Goal: Task Accomplishment & Management: Manage account settings

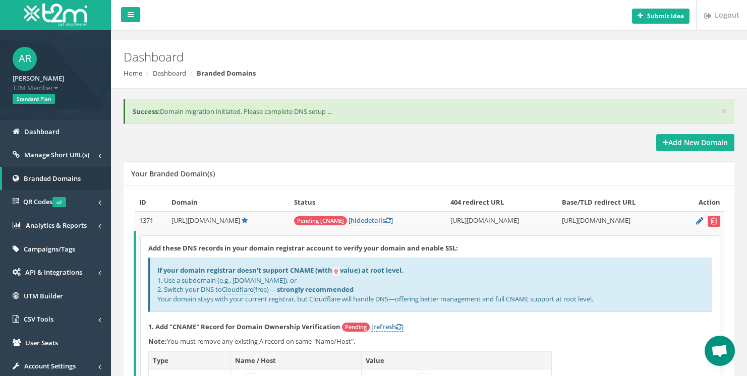
scroll to position [78, 0]
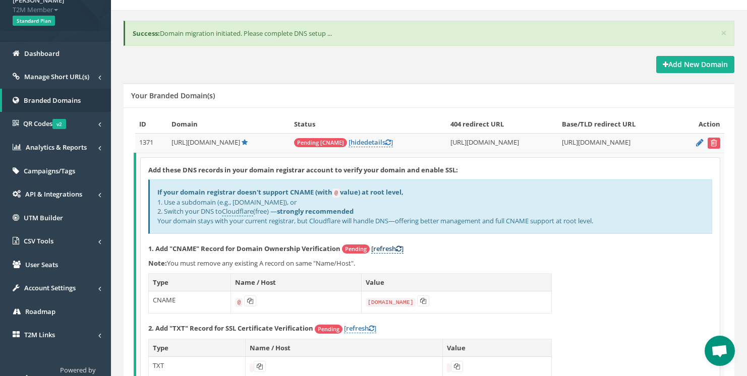
click at [385, 244] on link "[refresh ]" at bounding box center [387, 249] width 32 height 10
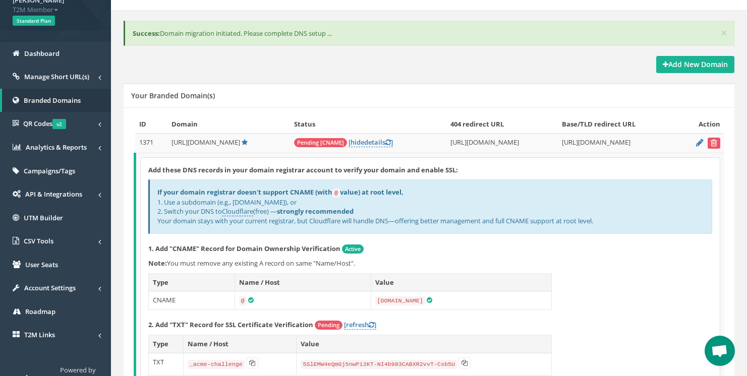
scroll to position [133, 0]
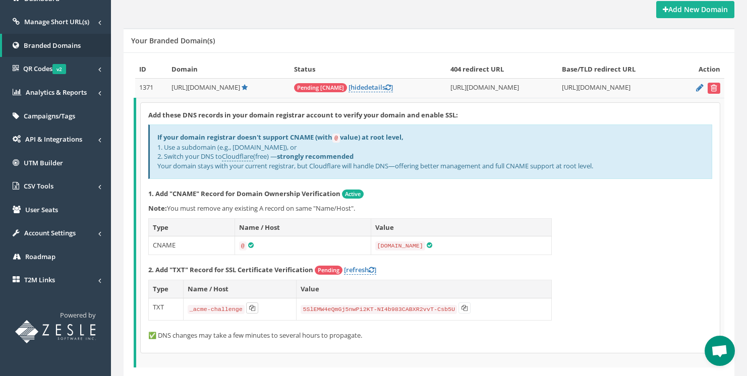
click at [254, 305] on icon at bounding box center [252, 308] width 6 height 6
click at [460, 303] on button at bounding box center [465, 308] width 12 height 11
click at [253, 305] on icon at bounding box center [252, 308] width 6 height 6
click at [356, 265] on link "[refresh ]" at bounding box center [360, 270] width 32 height 10
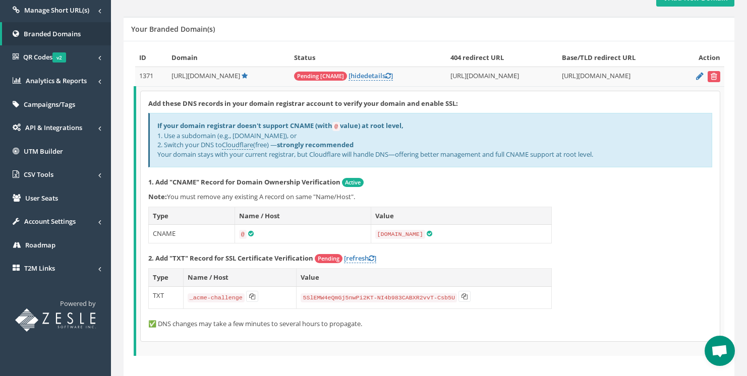
scroll to position [110, 0]
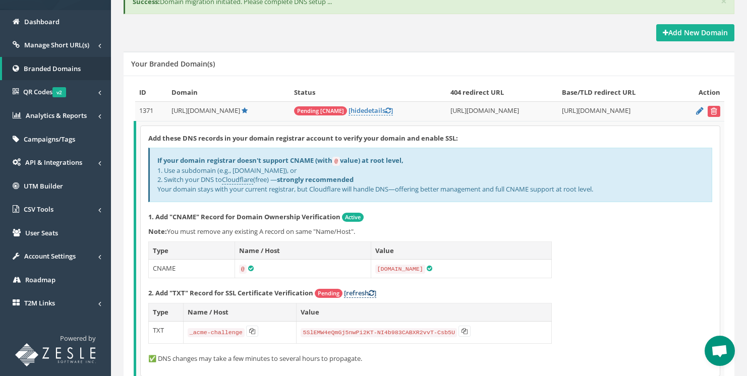
click at [352, 289] on link "[refresh ]" at bounding box center [360, 294] width 32 height 10
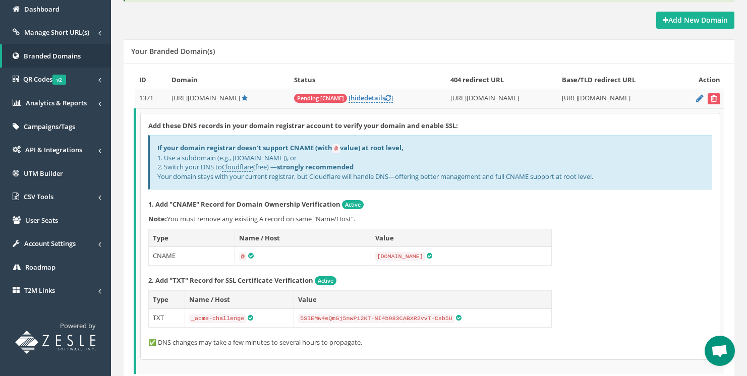
click at [451, 124] on strong "Add these DNS records in your domain registrar account to verify your domain an…" at bounding box center [303, 125] width 310 height 9
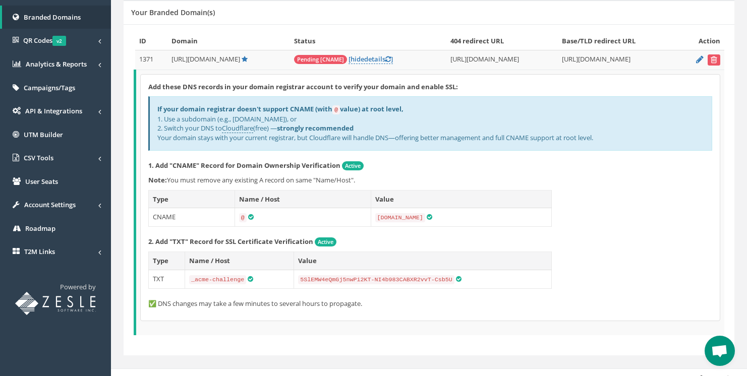
scroll to position [0, 0]
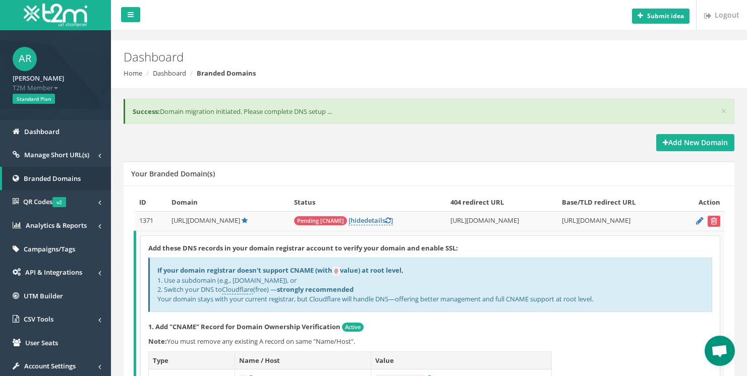
click at [185, 112] on div "× Success: Domain migration initiated. Please complete DNS setup ..." at bounding box center [429, 112] width 611 height 26
click at [168, 111] on div "× Success: Domain migration initiated. Please complete DNS setup ..." at bounding box center [429, 112] width 611 height 26
drag, startPoint x: 168, startPoint y: 111, endPoint x: 195, endPoint y: 110, distance: 26.7
click at [195, 110] on div "× Success: Domain migration initiated. Please complete DNS setup ..." at bounding box center [429, 112] width 611 height 26
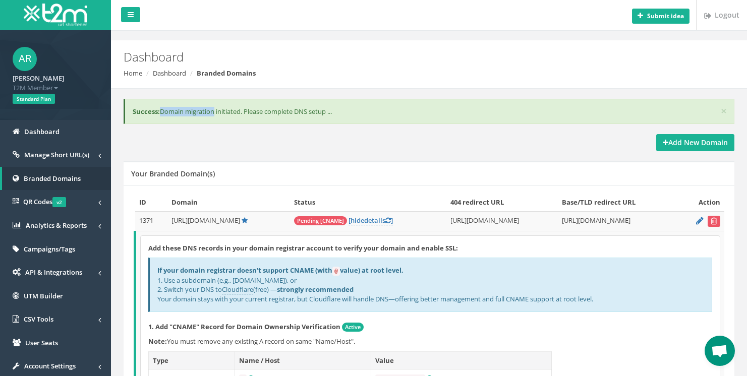
copy div "Domain migration"
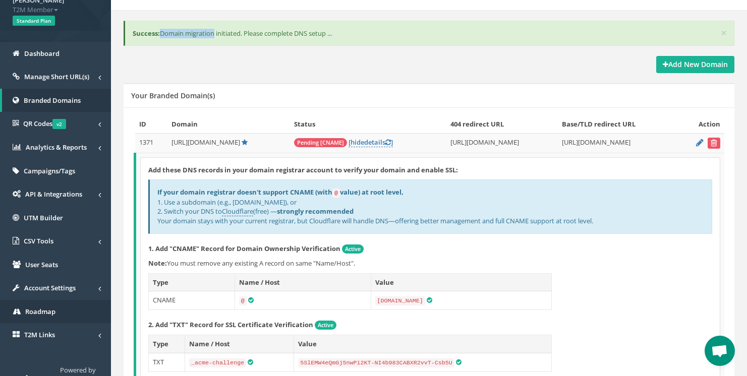
scroll to position [85, 0]
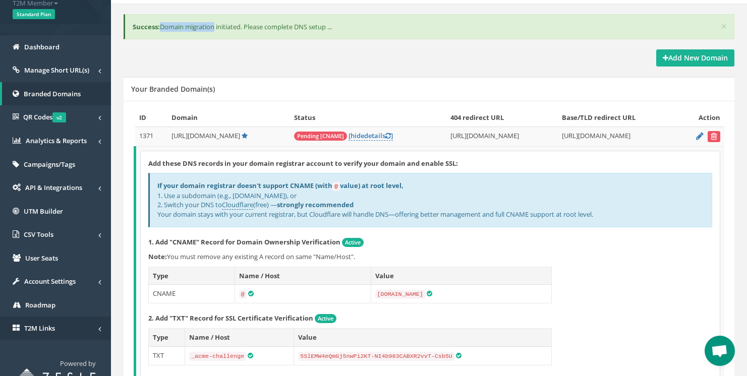
click at [74, 321] on link "T2M Links" at bounding box center [55, 329] width 111 height 24
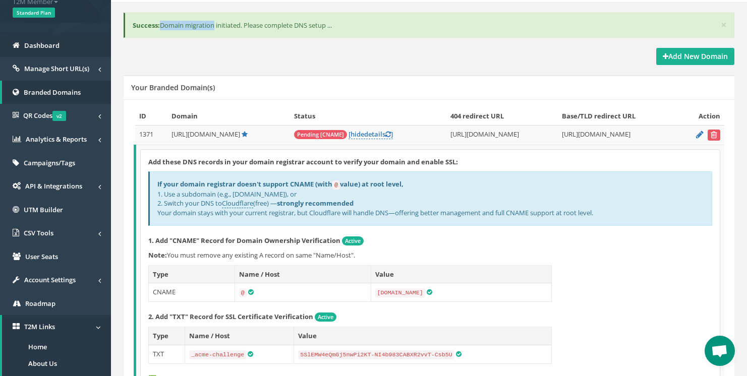
scroll to position [0, 0]
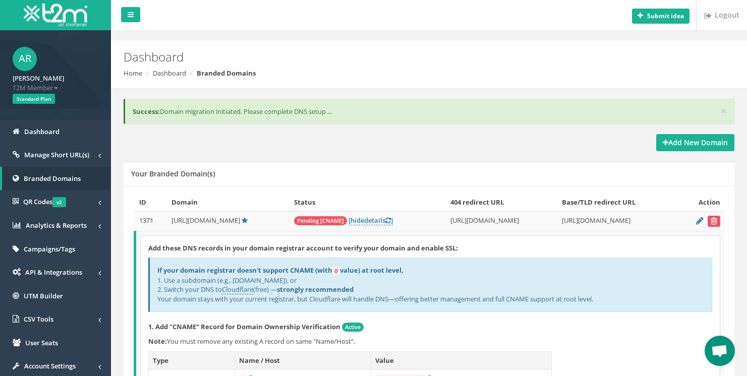
click at [479, 131] on div "× Success: Domain migration initiated. Please complete DNS setup ..." at bounding box center [429, 117] width 626 height 36
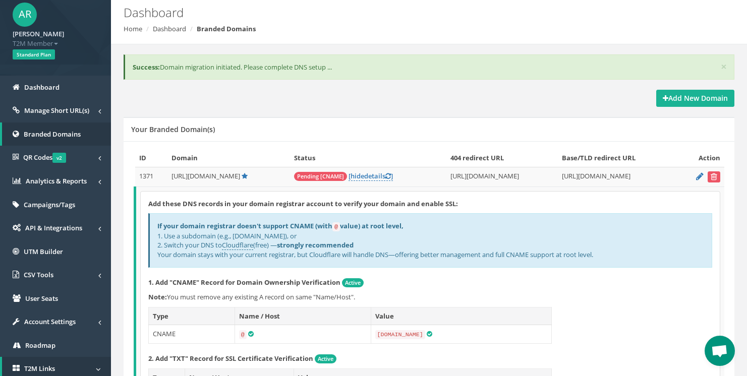
scroll to position [148, 0]
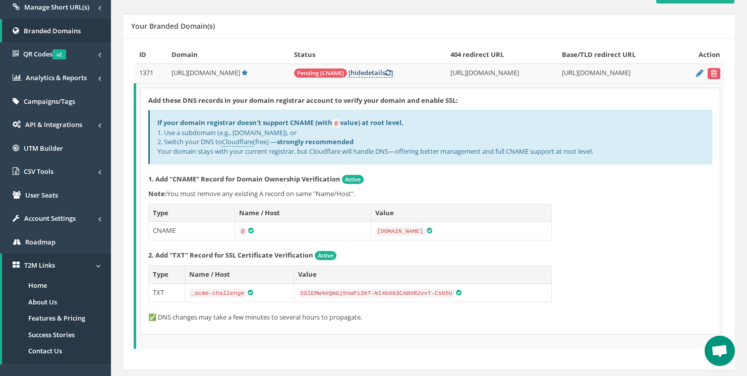
click at [358, 70] on link "[ hide details ]" at bounding box center [371, 73] width 44 height 10
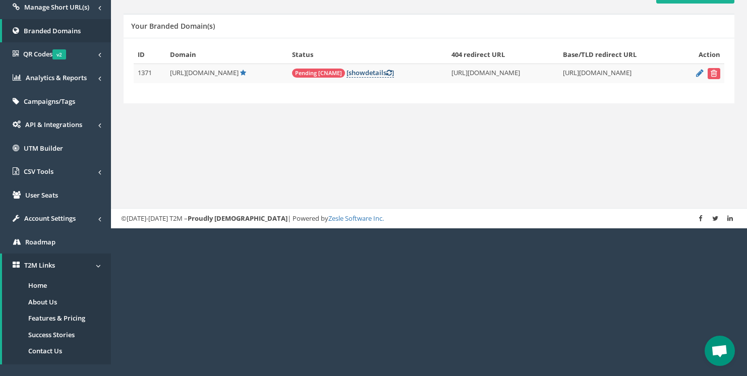
click at [357, 71] on link "[ show details ]" at bounding box center [370, 73] width 47 height 10
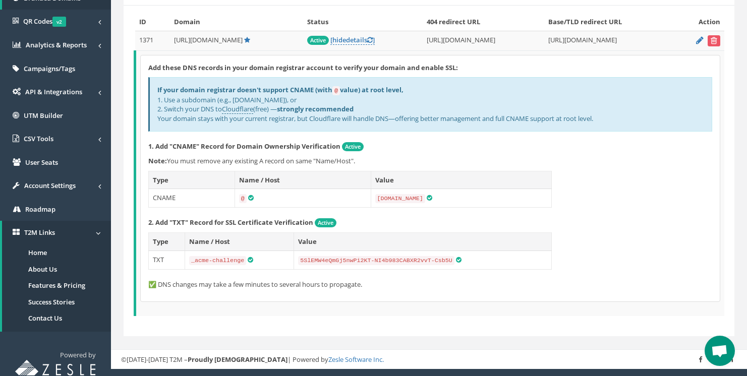
scroll to position [0, 0]
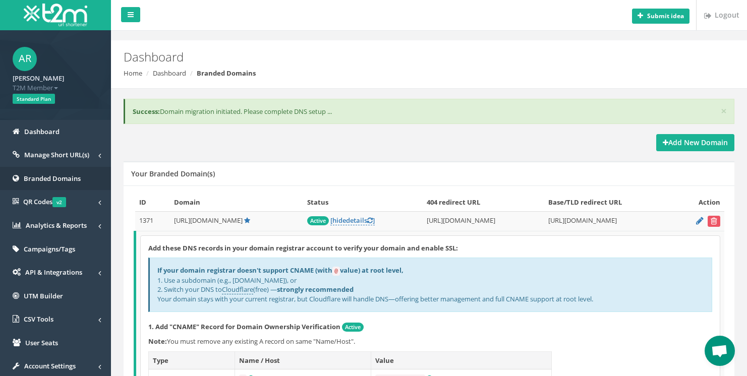
click at [60, 176] on span "Branded Domains" at bounding box center [52, 178] width 57 height 9
